Goal: Task Accomplishment & Management: Manage account settings

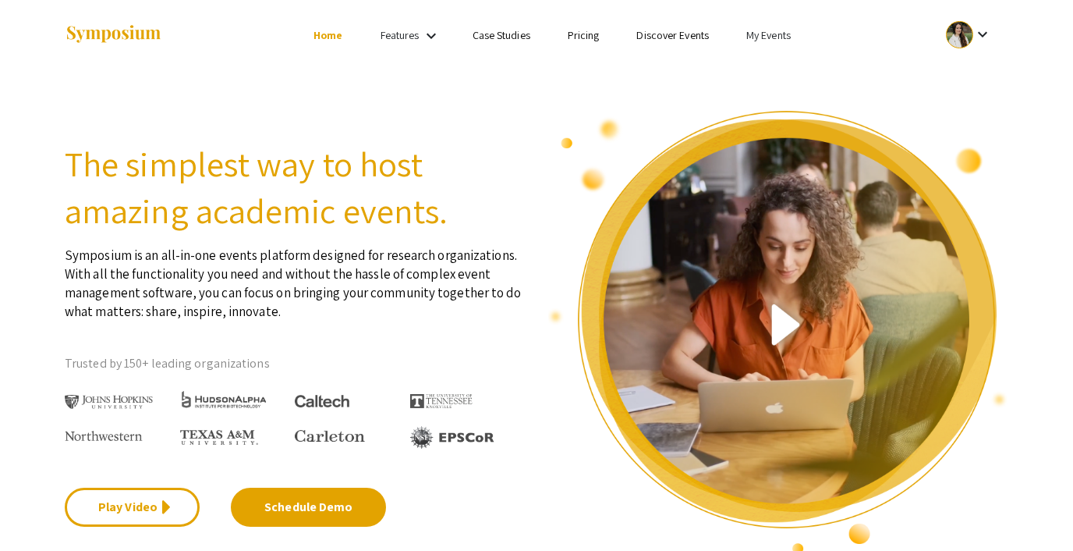
click at [768, 32] on link "My Events" at bounding box center [769, 35] width 44 height 14
click at [770, 60] on button "Events I've organized" at bounding box center [793, 69] width 133 height 37
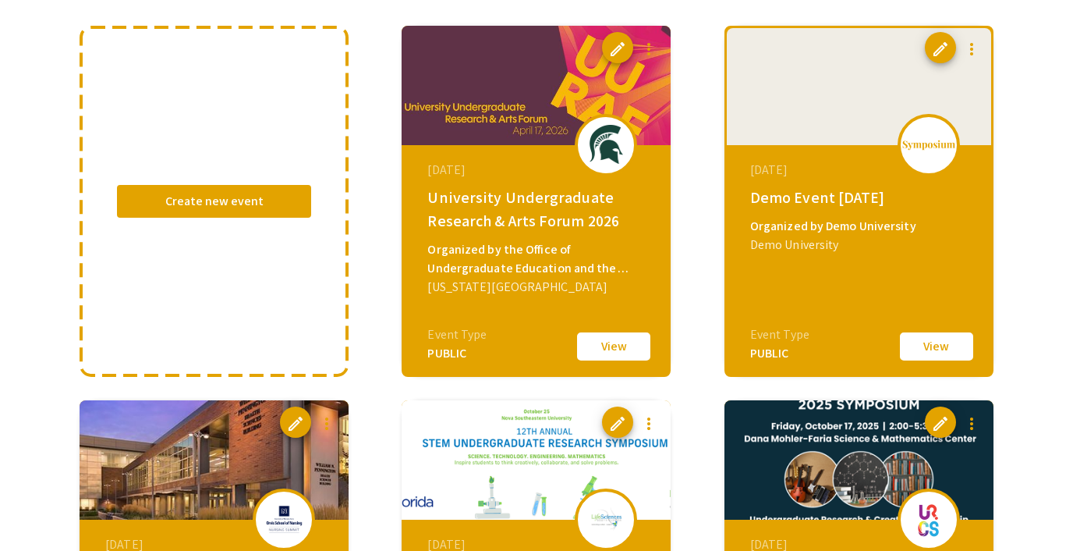
scroll to position [160, 0]
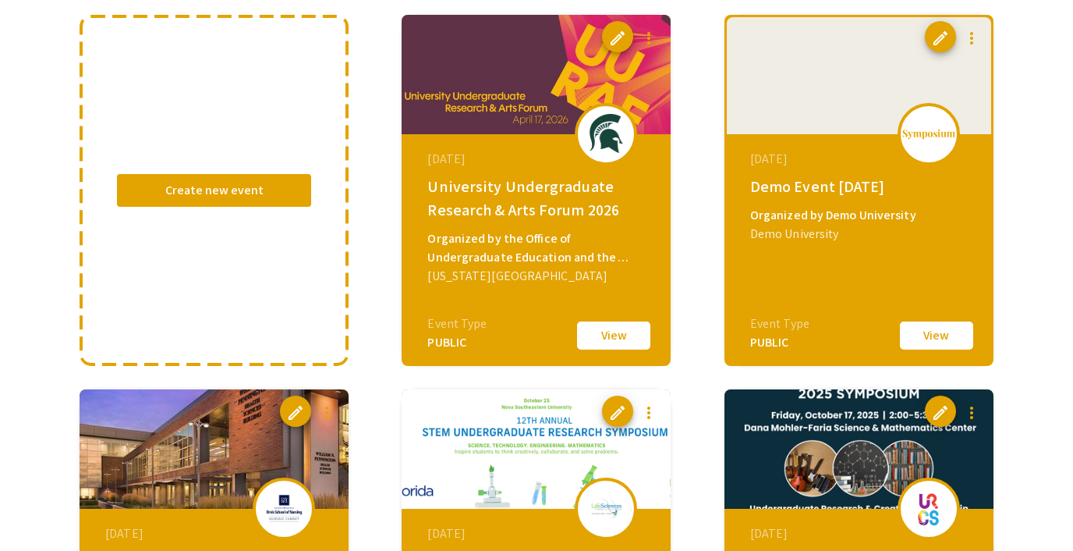
click at [938, 340] on button "View" at bounding box center [937, 335] width 78 height 33
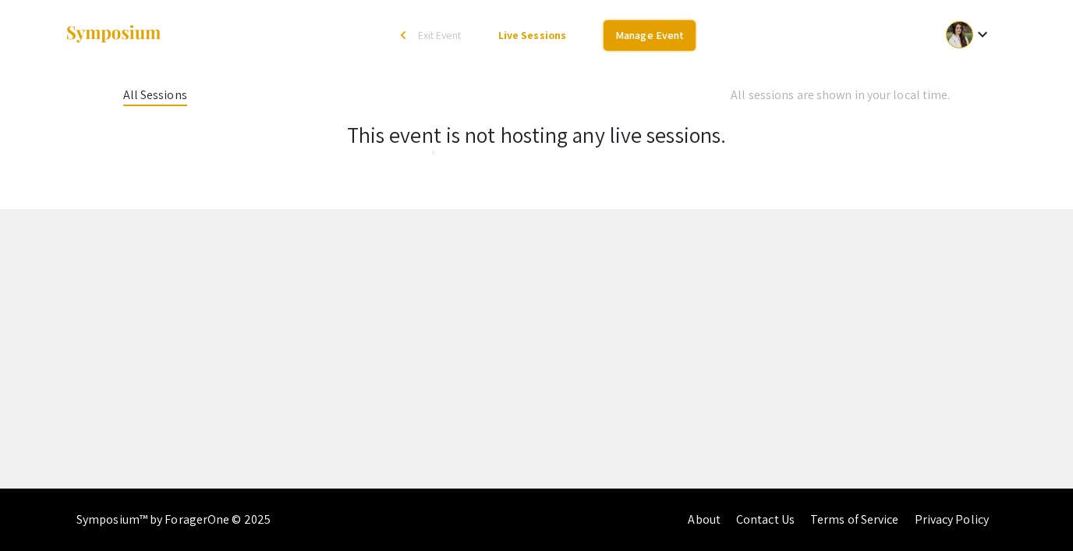
click at [667, 36] on link "Manage Event" at bounding box center [650, 35] width 92 height 30
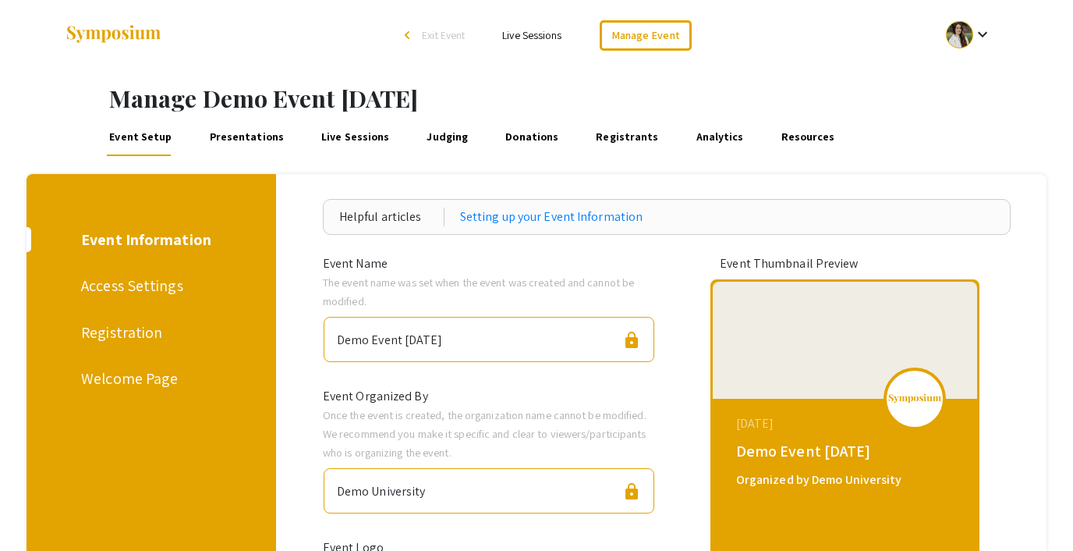
click at [114, 328] on div "Registration" at bounding box center [148, 332] width 135 height 23
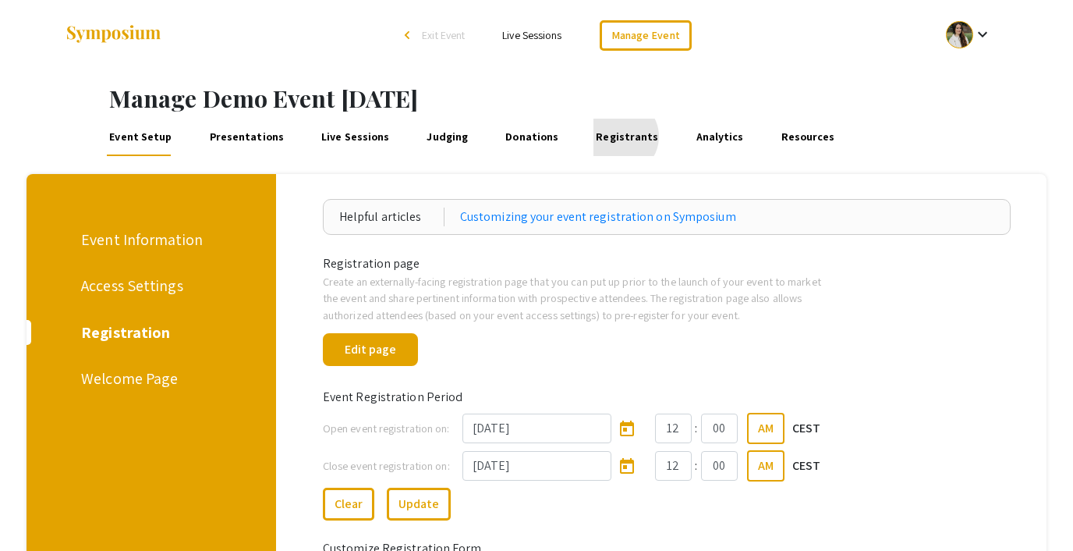
click at [600, 137] on link "Registrants" at bounding box center [628, 137] width 68 height 37
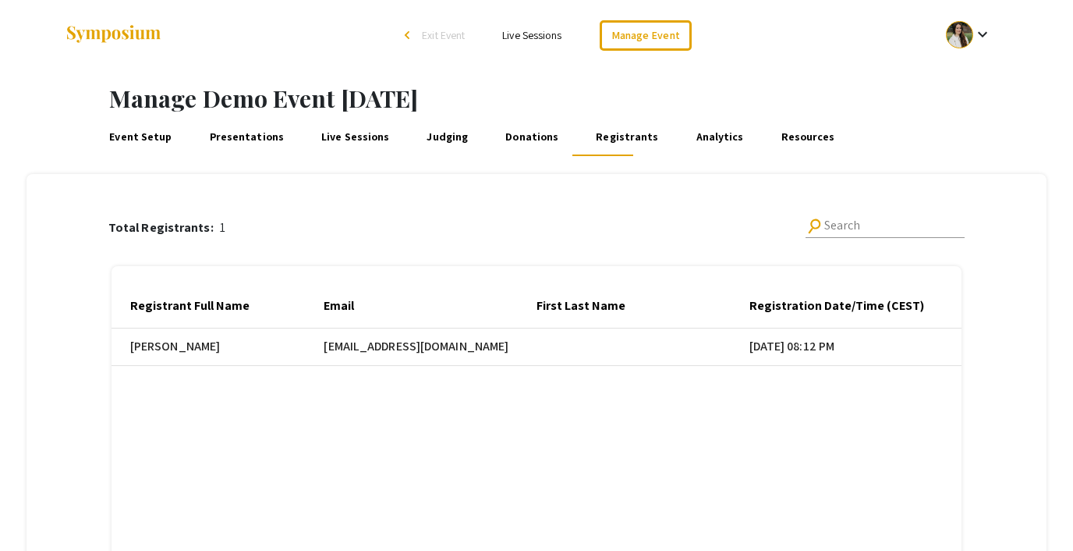
click at [146, 138] on link "Event Setup" at bounding box center [141, 137] width 68 height 37
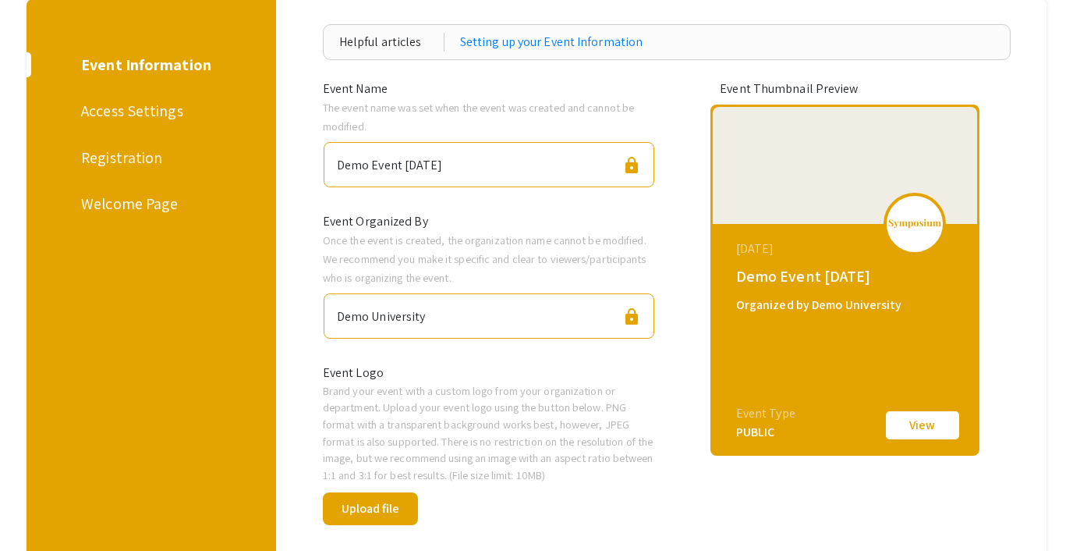
scroll to position [176, 0]
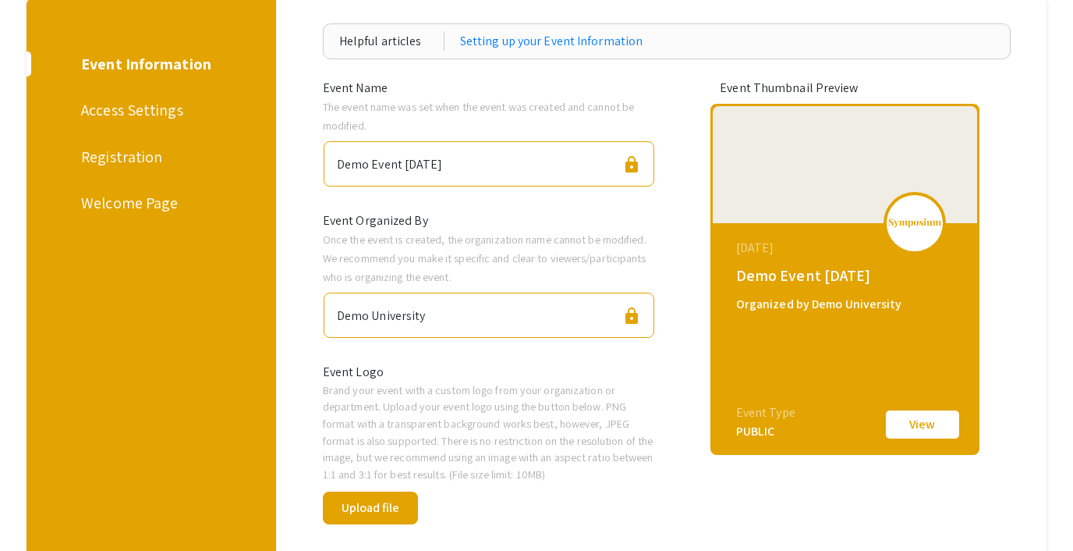
click at [122, 157] on div "Registration" at bounding box center [148, 156] width 135 height 23
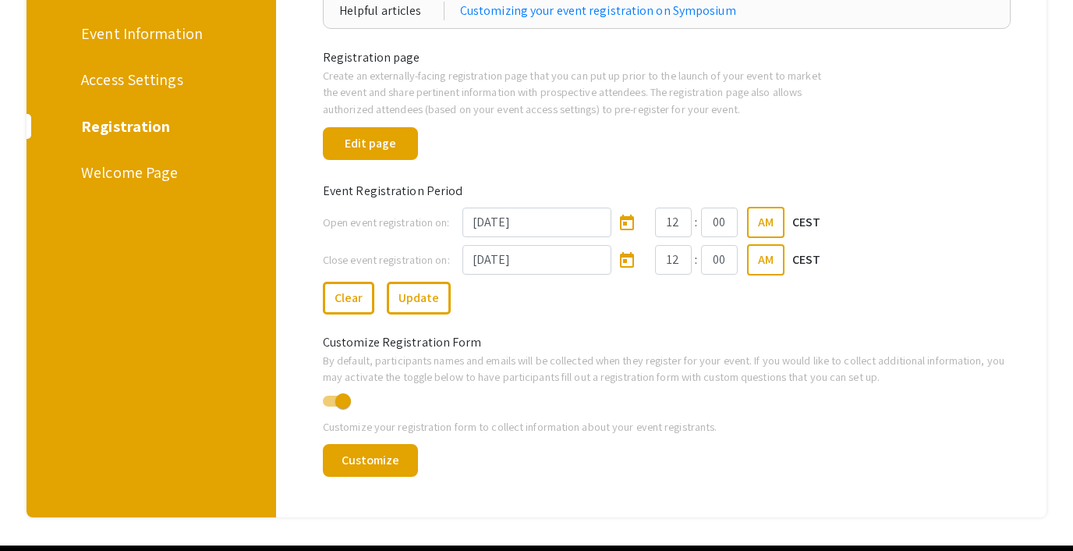
scroll to position [208, 0]
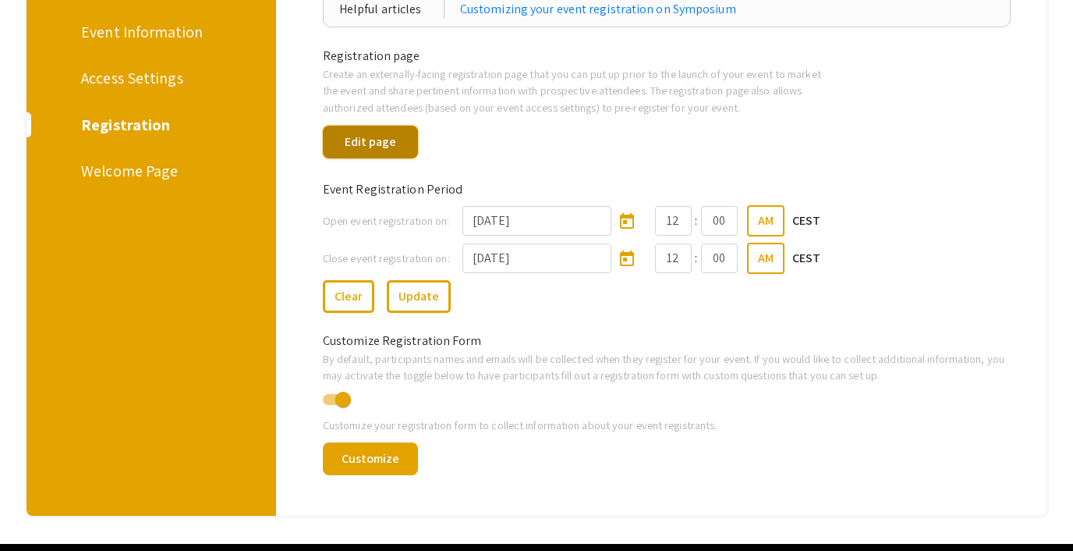
click at [374, 138] on button "Edit page" at bounding box center [370, 142] width 95 height 33
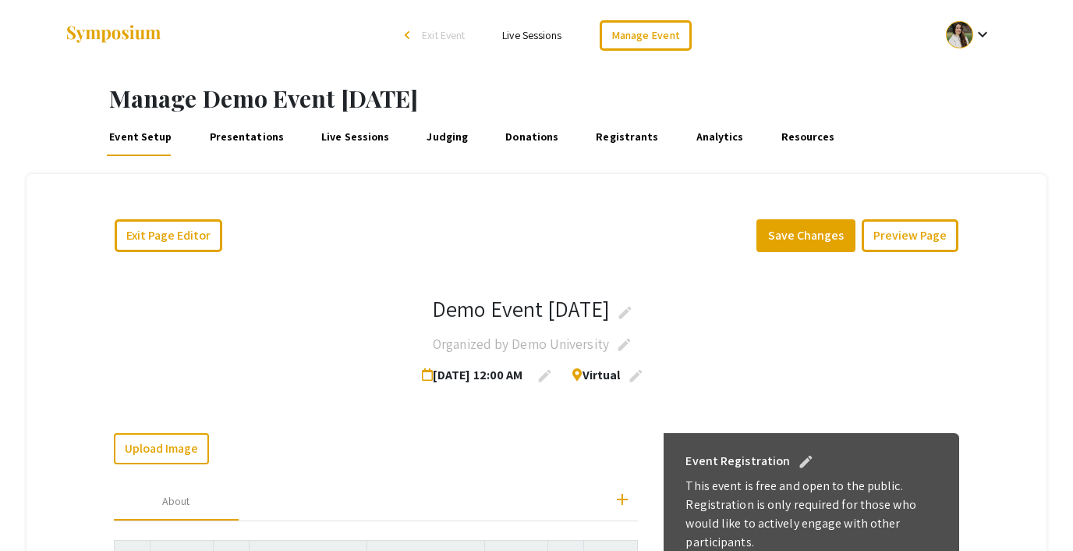
scroll to position [168, 0]
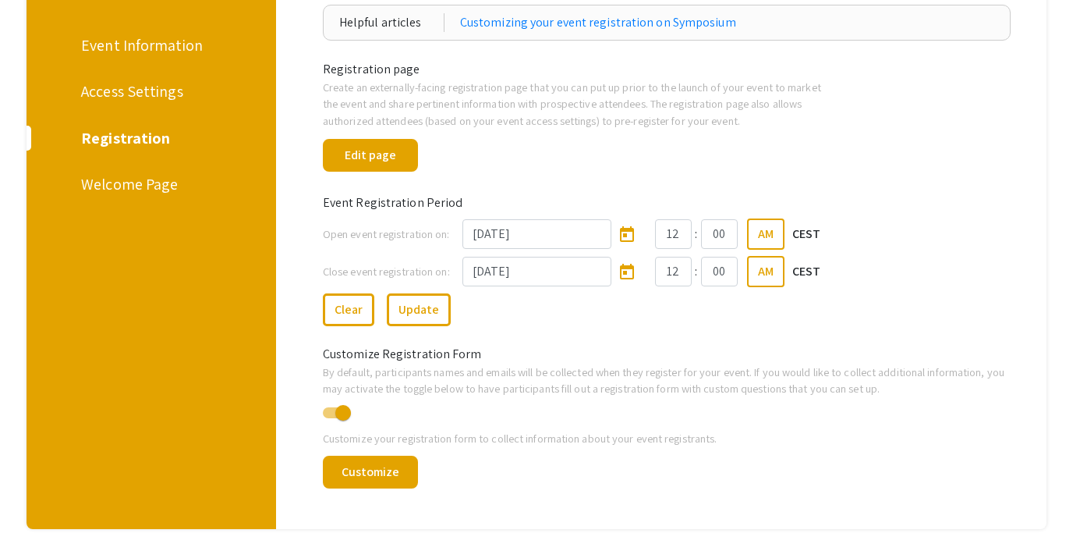
scroll to position [192, 0]
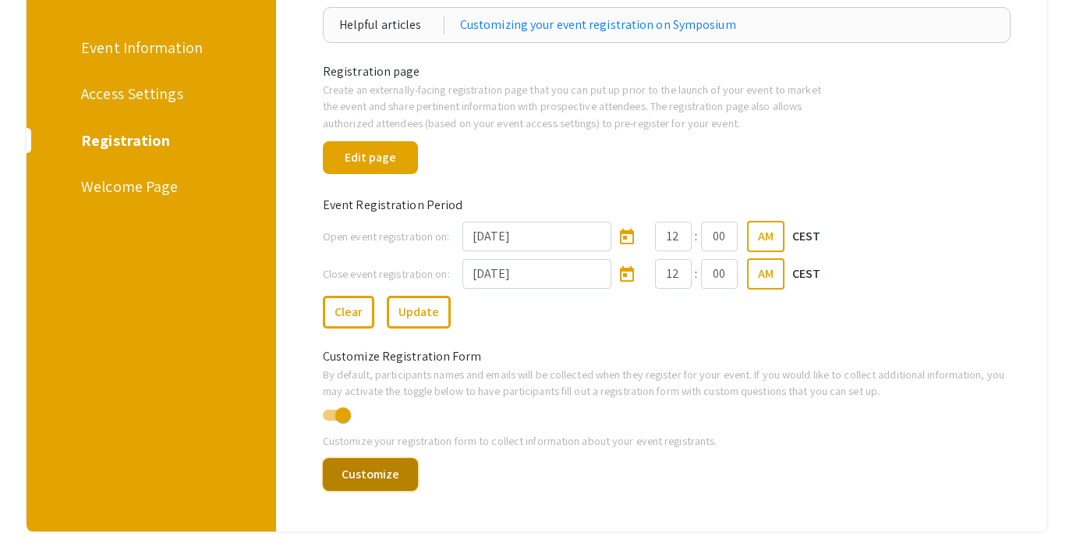
click at [378, 475] on button "Customize" at bounding box center [370, 474] width 95 height 33
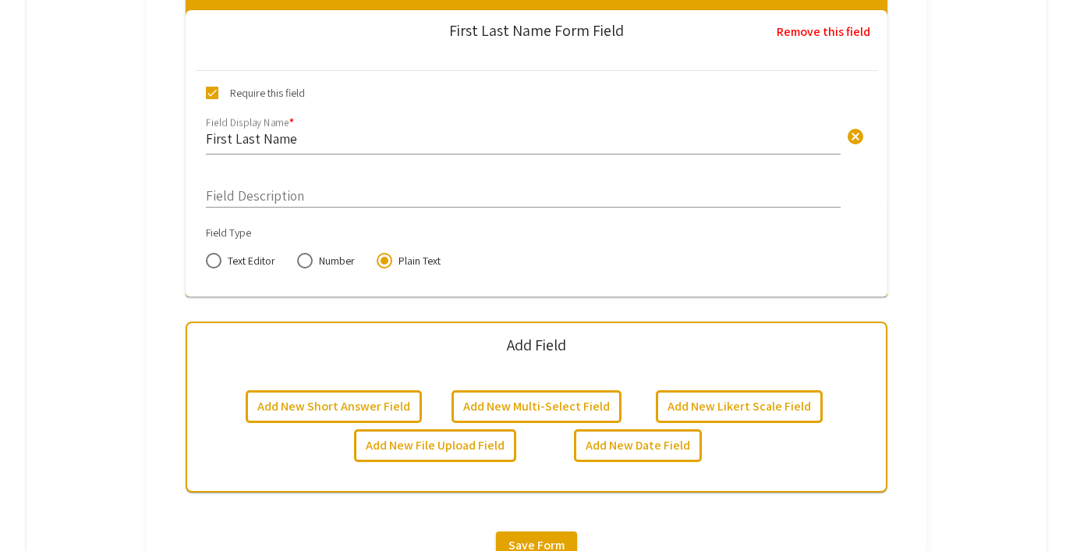
scroll to position [740, 0]
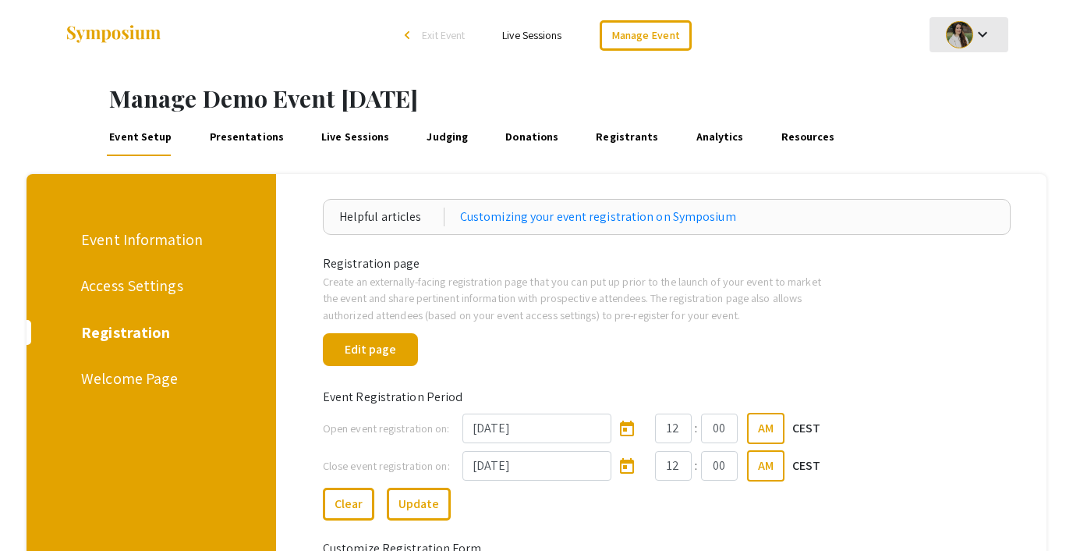
click at [949, 44] on div at bounding box center [959, 34] width 27 height 27
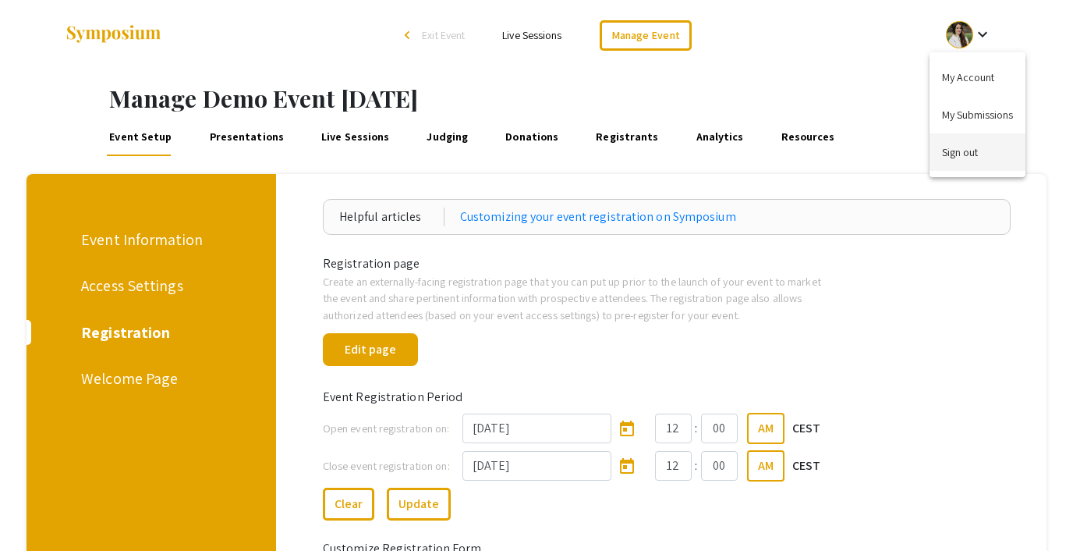
click at [956, 148] on button "Sign out" at bounding box center [978, 151] width 96 height 37
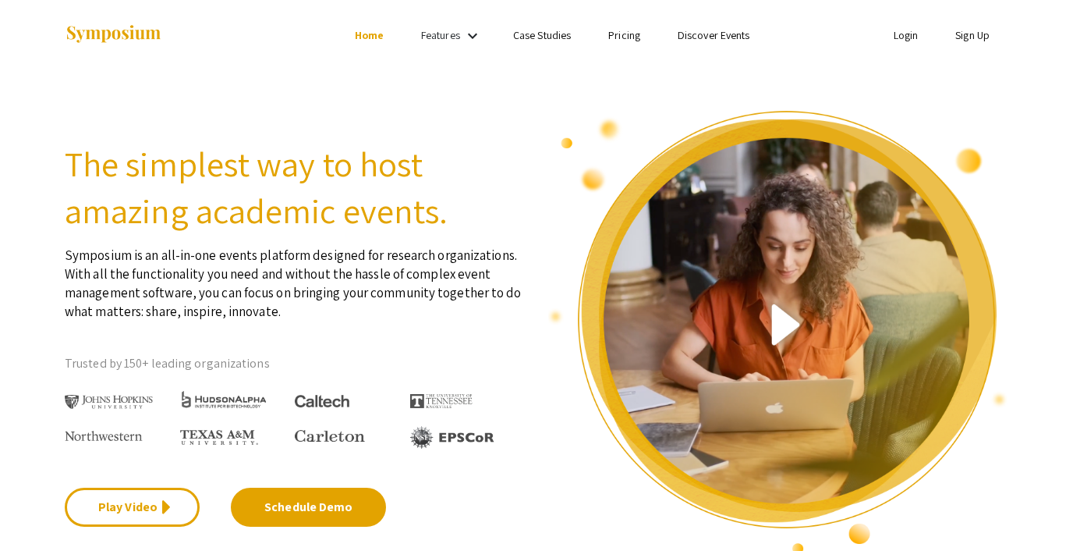
click at [906, 38] on link "Login" at bounding box center [906, 35] width 25 height 14
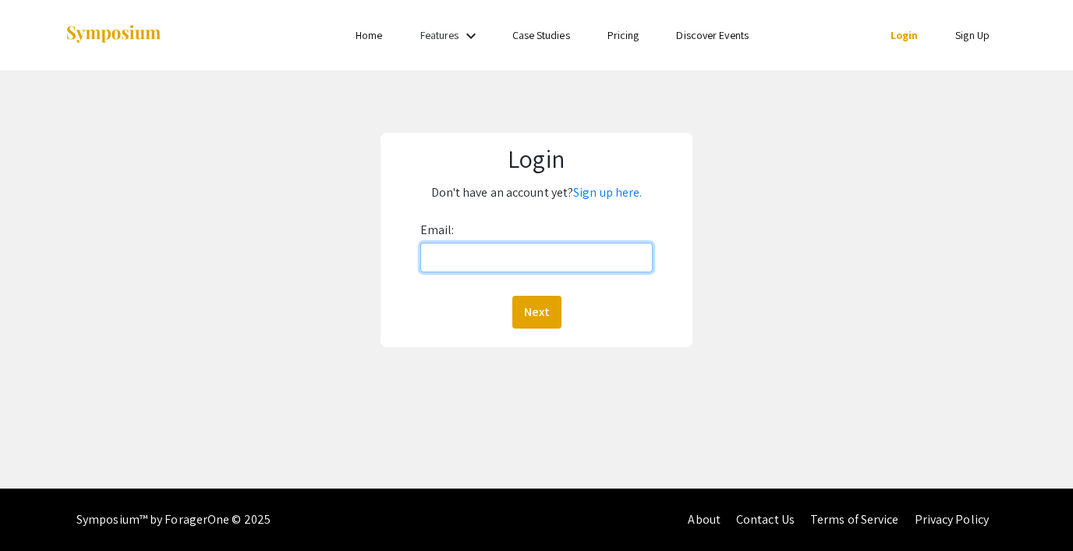
click at [495, 256] on input "Email:" at bounding box center [536, 258] width 232 height 30
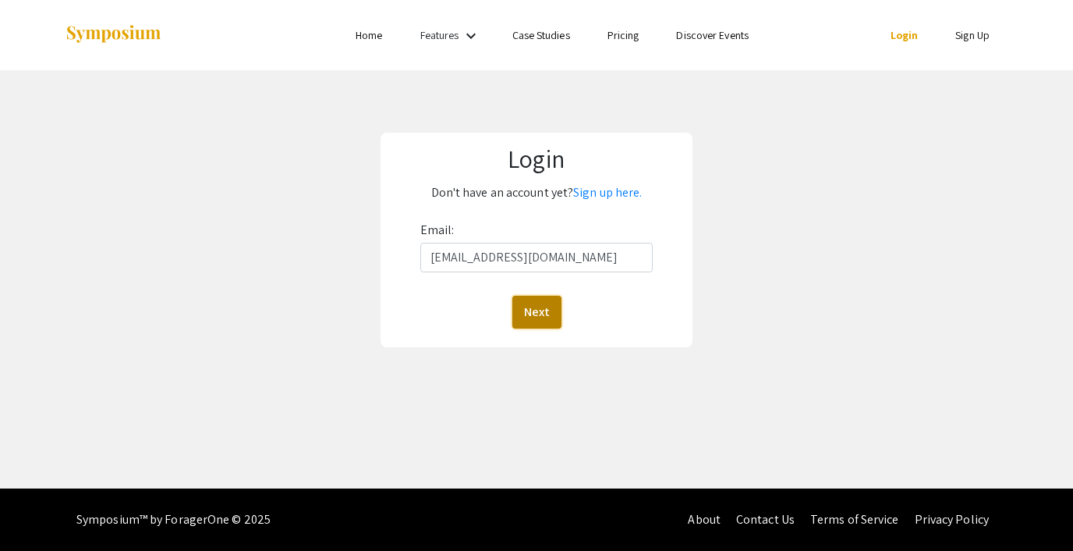
click at [530, 313] on button "Next" at bounding box center [537, 312] width 49 height 33
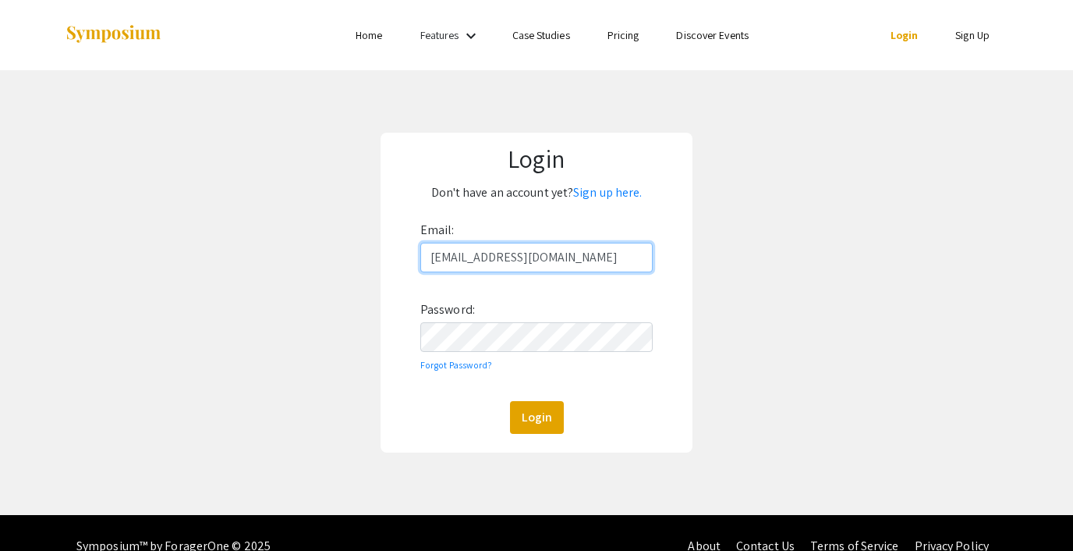
click at [513, 261] on input "[EMAIL_ADDRESS][DOMAIN_NAME]" at bounding box center [536, 258] width 232 height 30
type input "[EMAIL_ADDRESS][DOMAIN_NAME]"
click at [546, 412] on button "Login" at bounding box center [537, 417] width 54 height 33
